Goal: Information Seeking & Learning: Learn about a topic

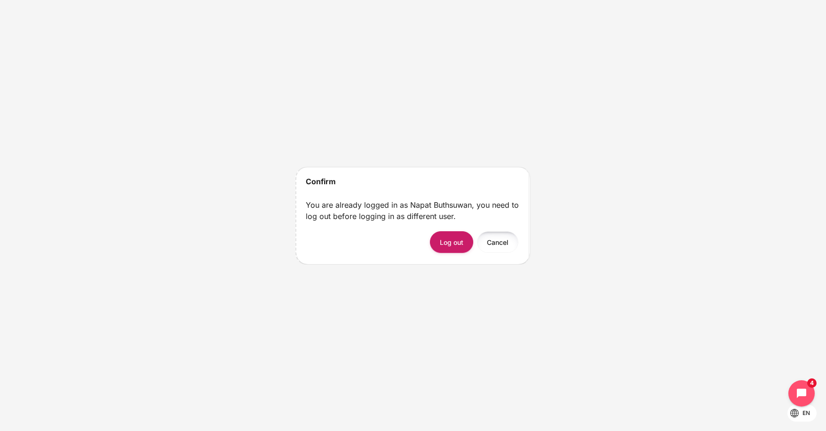
click at [494, 245] on button "Cancel" at bounding box center [497, 241] width 41 height 21
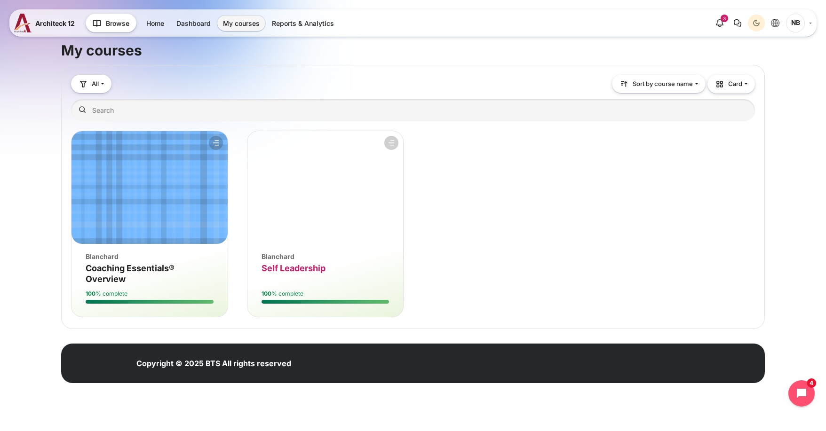
click at [305, 267] on span "Self Leadership" at bounding box center [294, 268] width 64 height 10
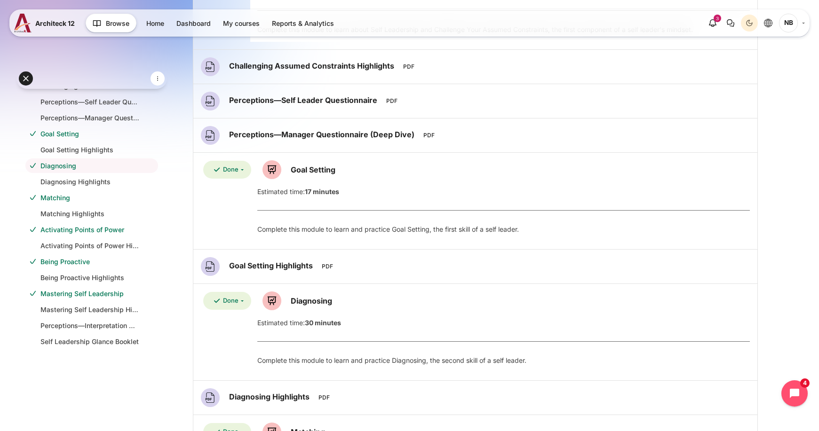
scroll to position [326, 0]
